Goal: Task Accomplishment & Management: Manage account settings

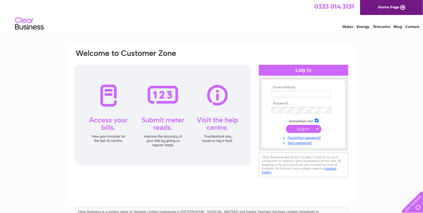
type input "[EMAIL_ADDRESS][DOMAIN_NAME]"
click at [301, 130] on input "submit" at bounding box center [303, 129] width 35 height 8
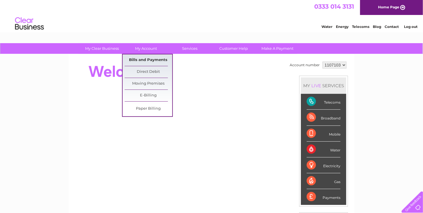
click at [147, 60] on link "Bills and Payments" at bounding box center [149, 61] width 48 height 12
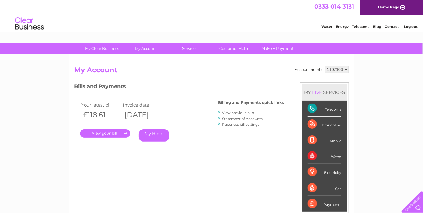
click at [109, 134] on link "." at bounding box center [105, 133] width 50 height 8
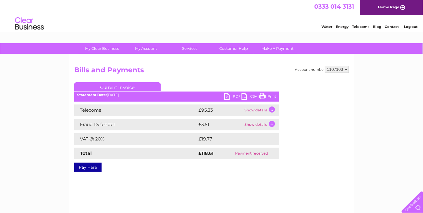
click at [226, 96] on link "PDF" at bounding box center [232, 97] width 17 height 8
